Goal: Transaction & Acquisition: Obtain resource

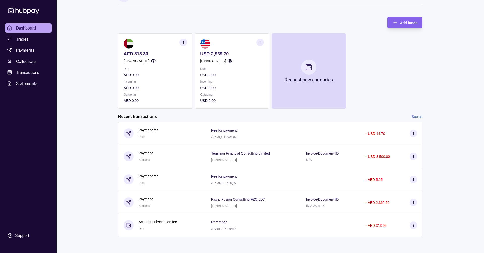
scroll to position [15, 0]
click at [21, 81] on span "Statements" at bounding box center [26, 83] width 21 height 6
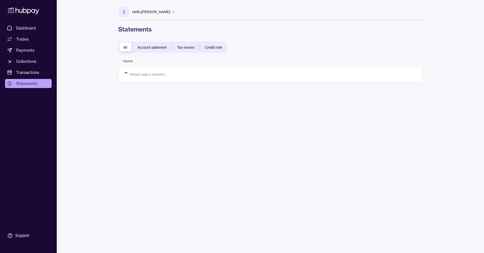
click at [27, 82] on span "Statements" at bounding box center [26, 83] width 21 height 6
click at [19, 28] on span "Dashboard" at bounding box center [26, 28] width 20 height 6
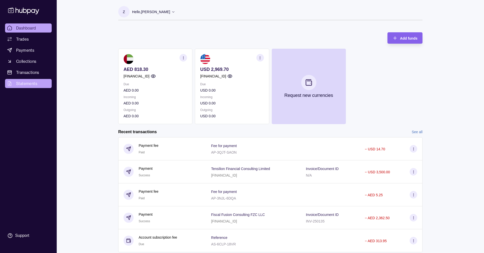
click at [21, 81] on span "Statements" at bounding box center [26, 83] width 21 height 6
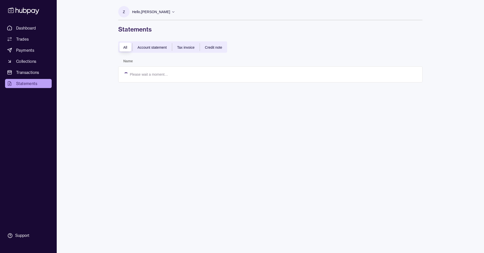
click at [146, 45] on span "Account statement" at bounding box center [152, 47] width 29 height 4
click at [75, 95] on div "Dashboard Trades Payments Collections Transactions Statements Support Z Hello, …" at bounding box center [242, 126] width 484 height 253
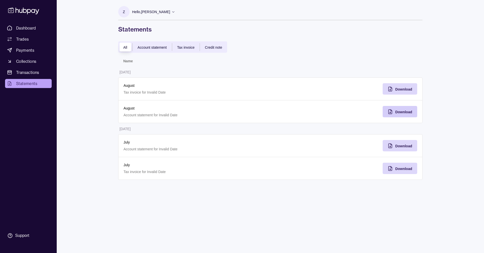
click at [396, 114] on span "Download" at bounding box center [403, 112] width 17 height 4
click at [397, 90] on span "Download" at bounding box center [403, 89] width 17 height 4
click at [145, 15] on div "Hello, [PERSON_NAME]" at bounding box center [153, 12] width 43 height 11
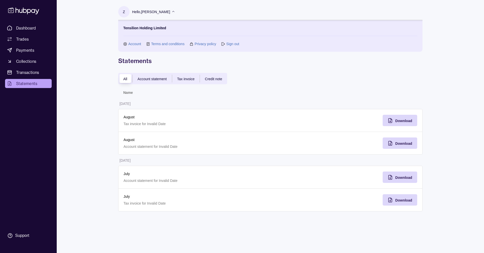
click at [232, 43] on link "Sign out" at bounding box center [232, 44] width 13 height 6
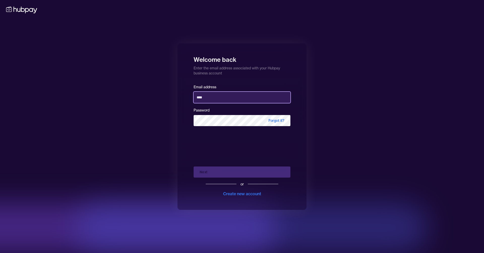
type input "**********"
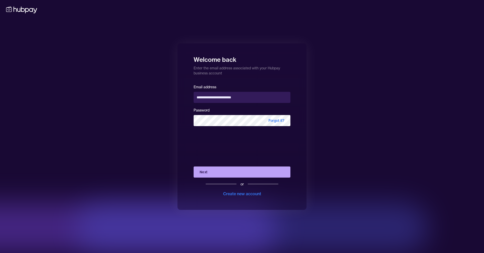
click at [219, 172] on button "Next" at bounding box center [241, 171] width 97 height 11
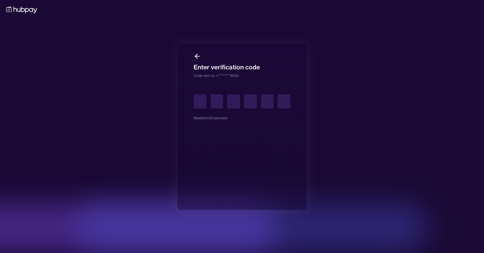
type input "*"
